Goal: Navigation & Orientation: Understand site structure

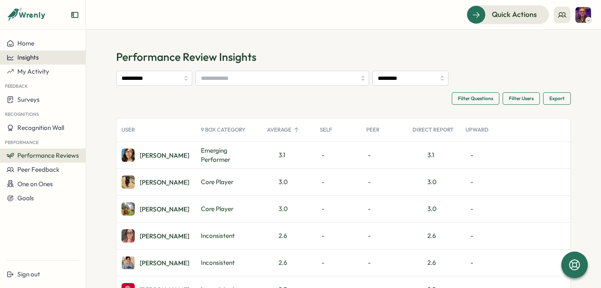
click at [38, 58] on span "Insights" at bounding box center [28, 57] width 22 height 8
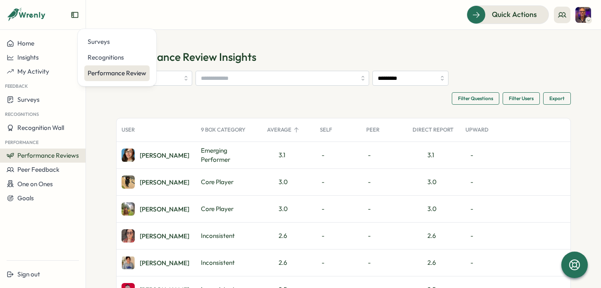
click at [118, 73] on div "Performance Review" at bounding box center [117, 73] width 59 height 9
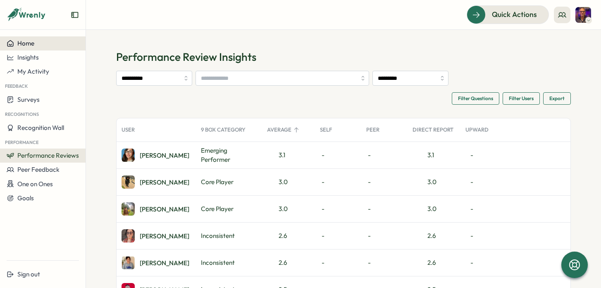
click at [26, 42] on span "Home" at bounding box center [25, 43] width 17 height 8
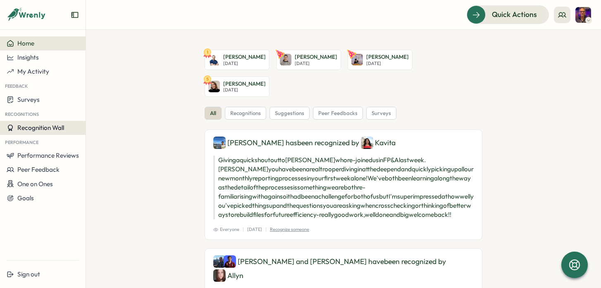
click at [60, 129] on span "Recognition Wall" at bounding box center [40, 128] width 47 height 8
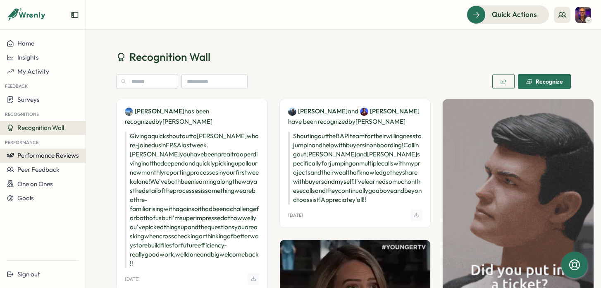
click at [47, 155] on span "Performance Reviews" at bounding box center [48, 155] width 62 height 8
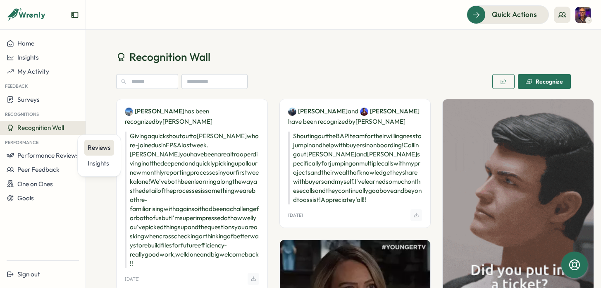
click at [96, 149] on div "Reviews" at bounding box center [99, 147] width 23 height 9
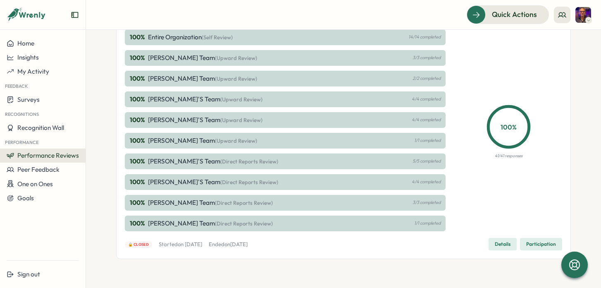
scroll to position [445, 0]
click at [32, 166] on span "Peer Feedback" at bounding box center [38, 169] width 42 height 8
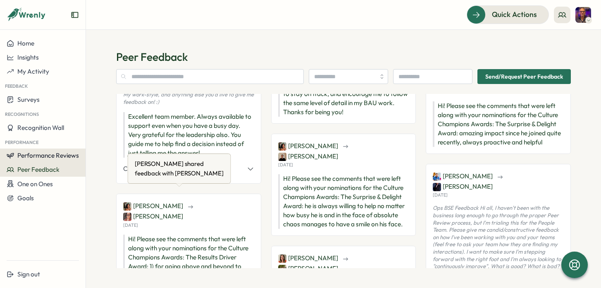
scroll to position [261, 0]
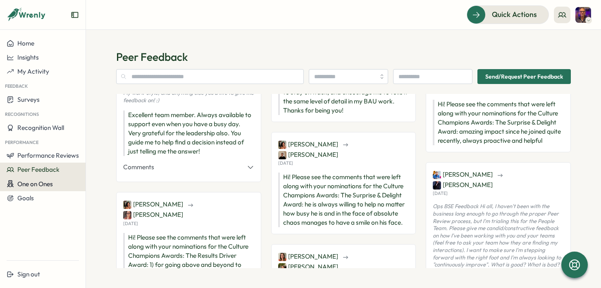
click at [44, 182] on span "One on Ones" at bounding box center [35, 184] width 36 height 8
click at [36, 196] on div "Goals" at bounding box center [43, 197] width 72 height 7
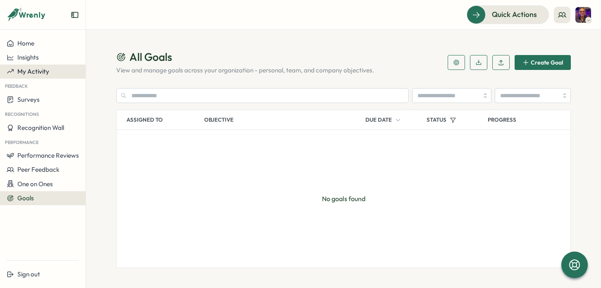
click at [51, 74] on div "My Activity" at bounding box center [43, 71] width 72 height 7
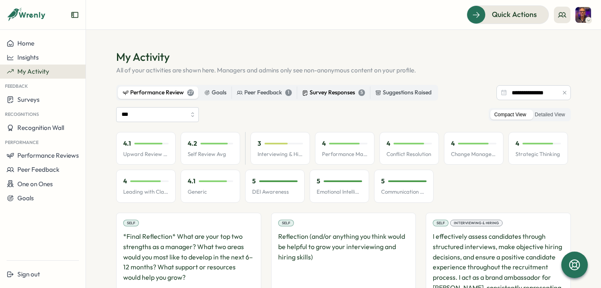
click at [329, 91] on div "Survey Responses 5" at bounding box center [333, 92] width 63 height 9
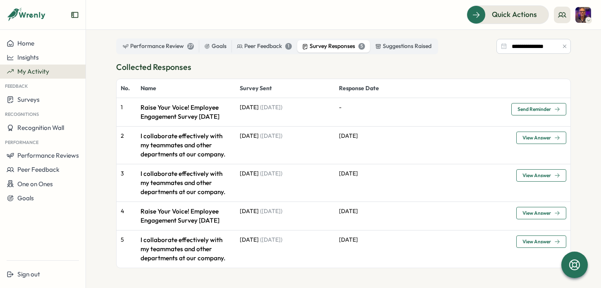
scroll to position [55, 0]
